Goal: Task Accomplishment & Management: Manage account settings

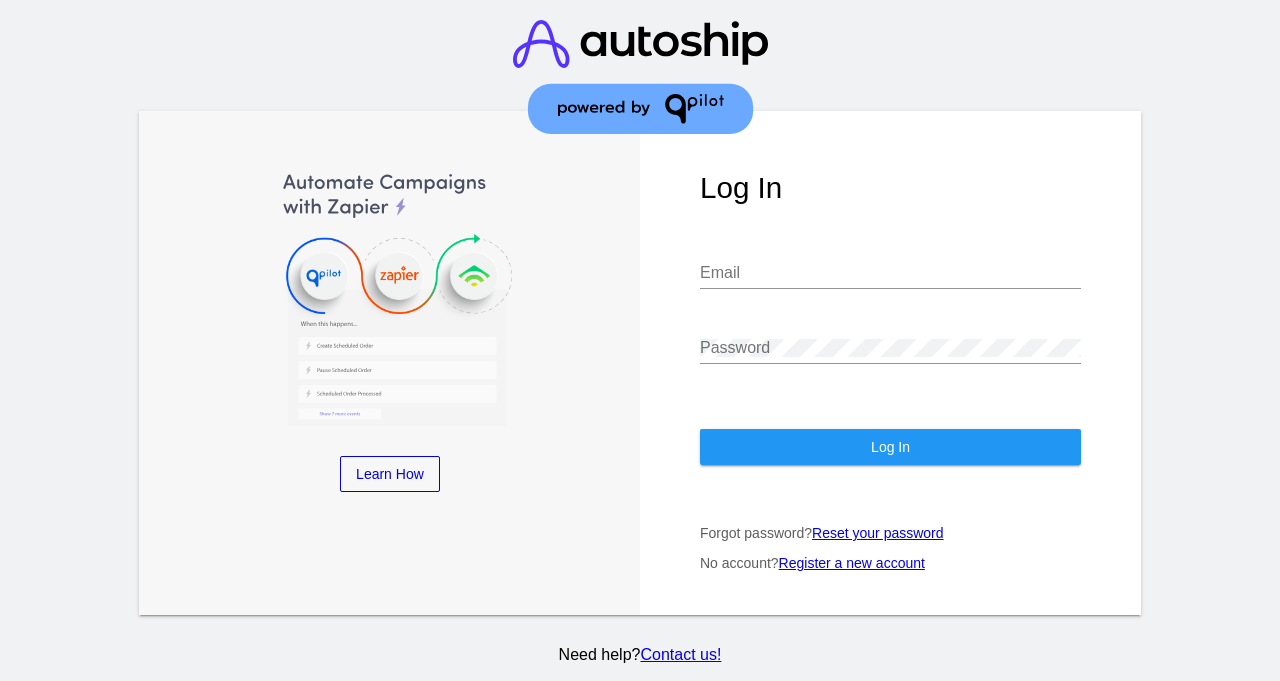
type input "[EMAIL_ADDRESS][DOMAIN_NAME]"
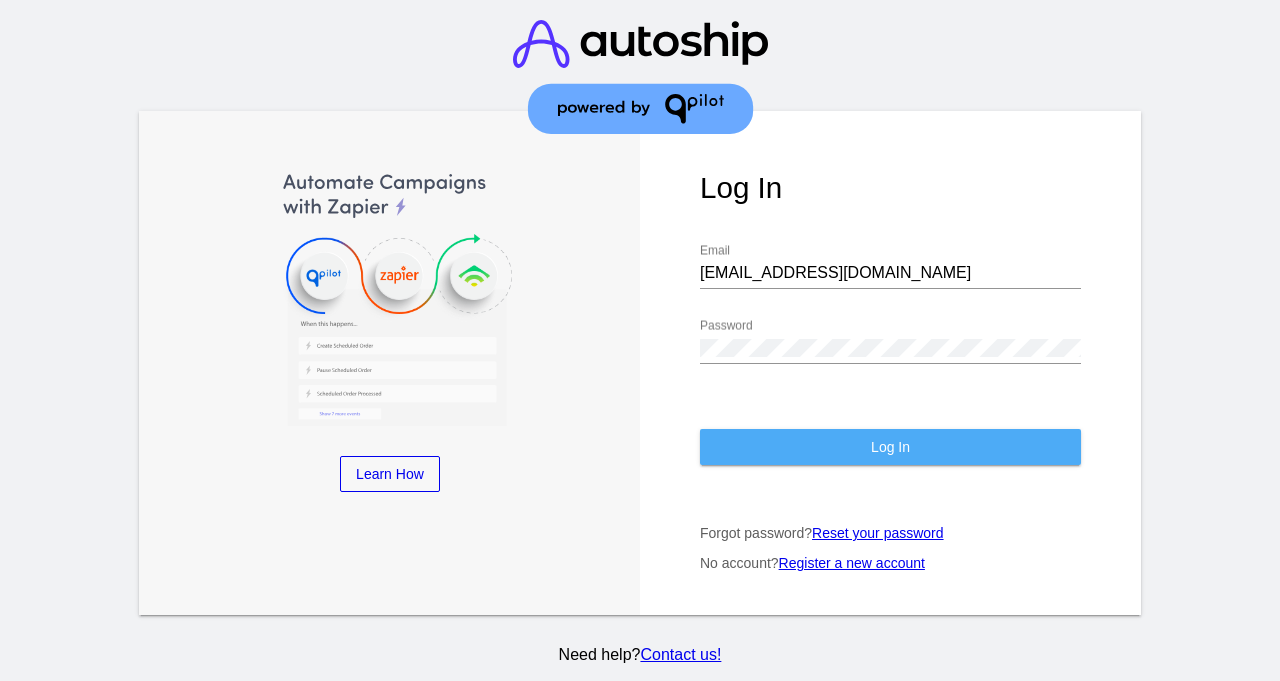
click at [895, 439] on span "Log In" at bounding box center [890, 447] width 39 height 16
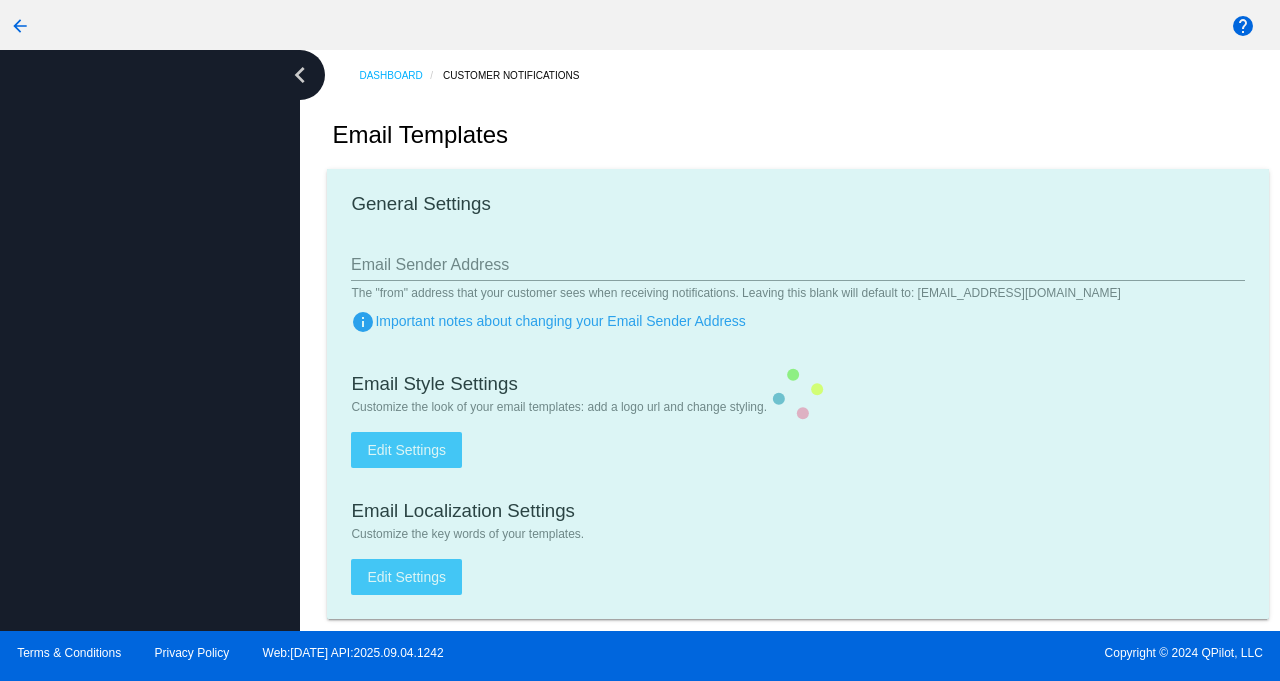
type input "[EMAIL_ADDRESS][DOMAIN_NAME]"
checkbox input "true"
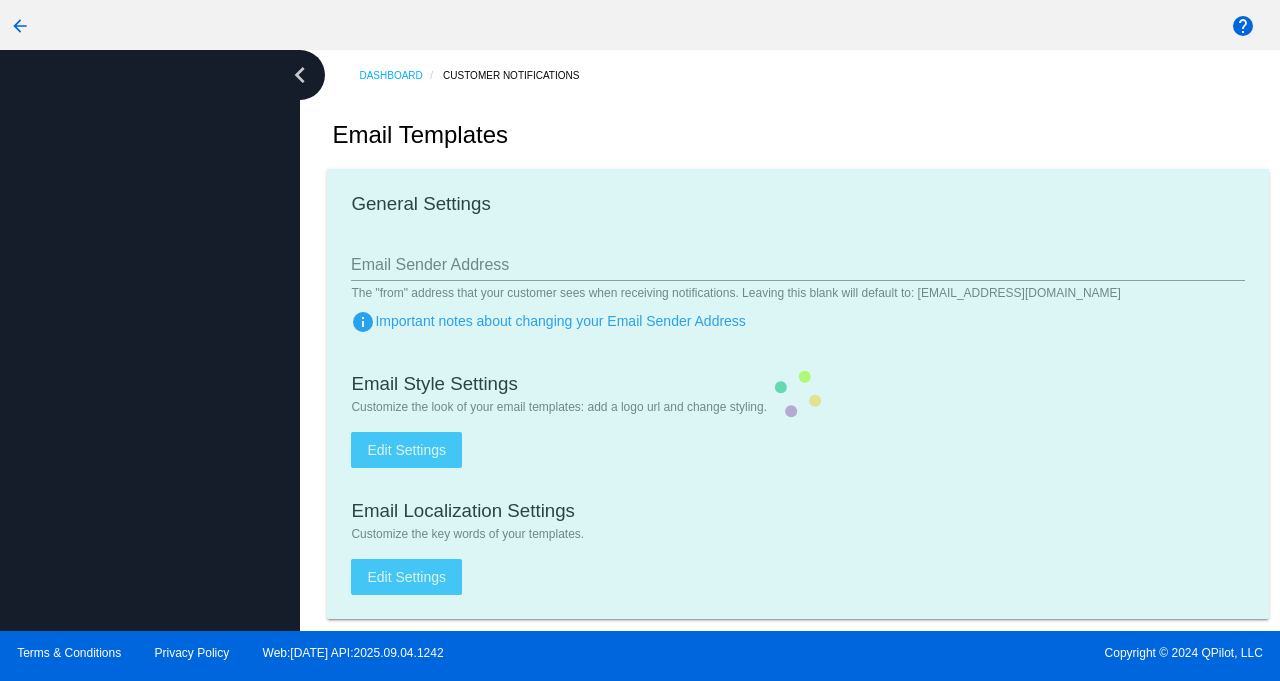
type input "[PERSON_NAME][EMAIL_ADDRESS][DOMAIN_NAME]"
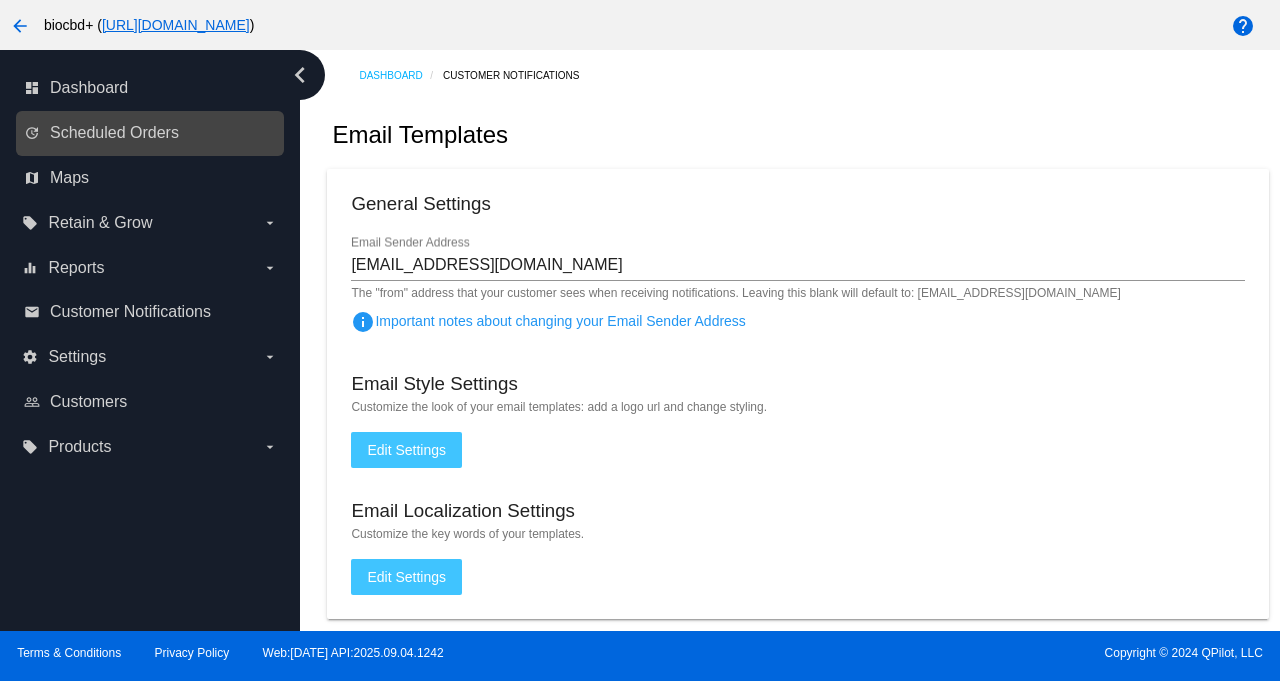
click at [181, 135] on link "update Scheduled Orders" at bounding box center [151, 133] width 254 height 32
